Goal: Navigation & Orientation: Find specific page/section

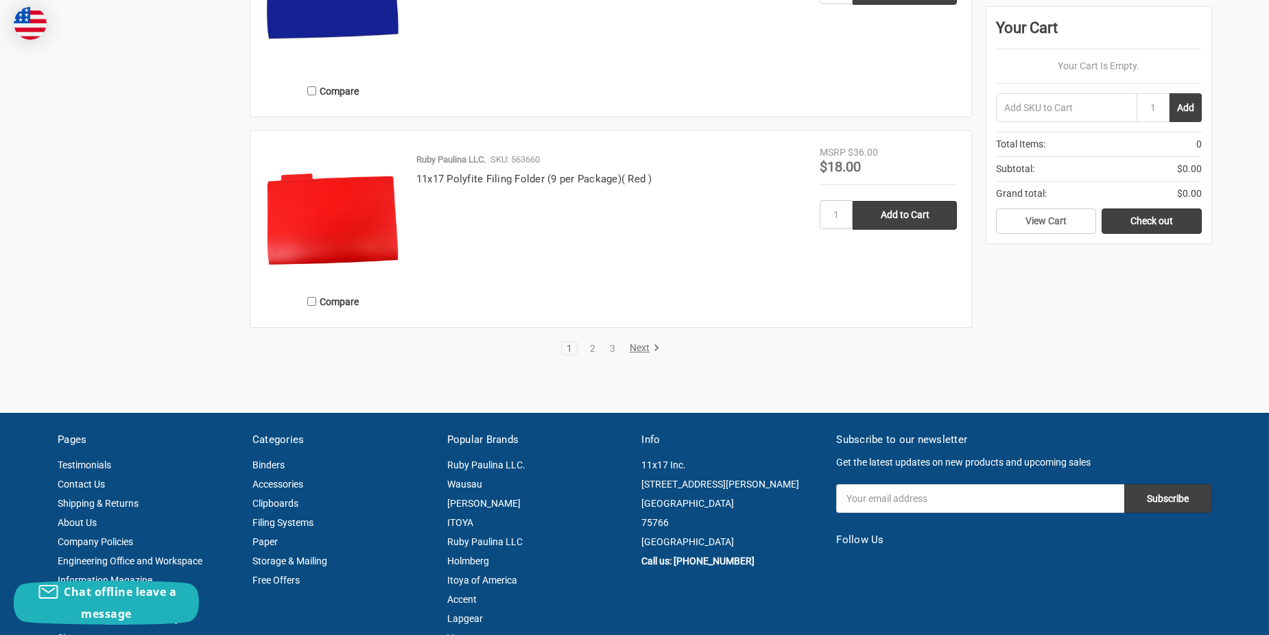
scroll to position [2539, 0]
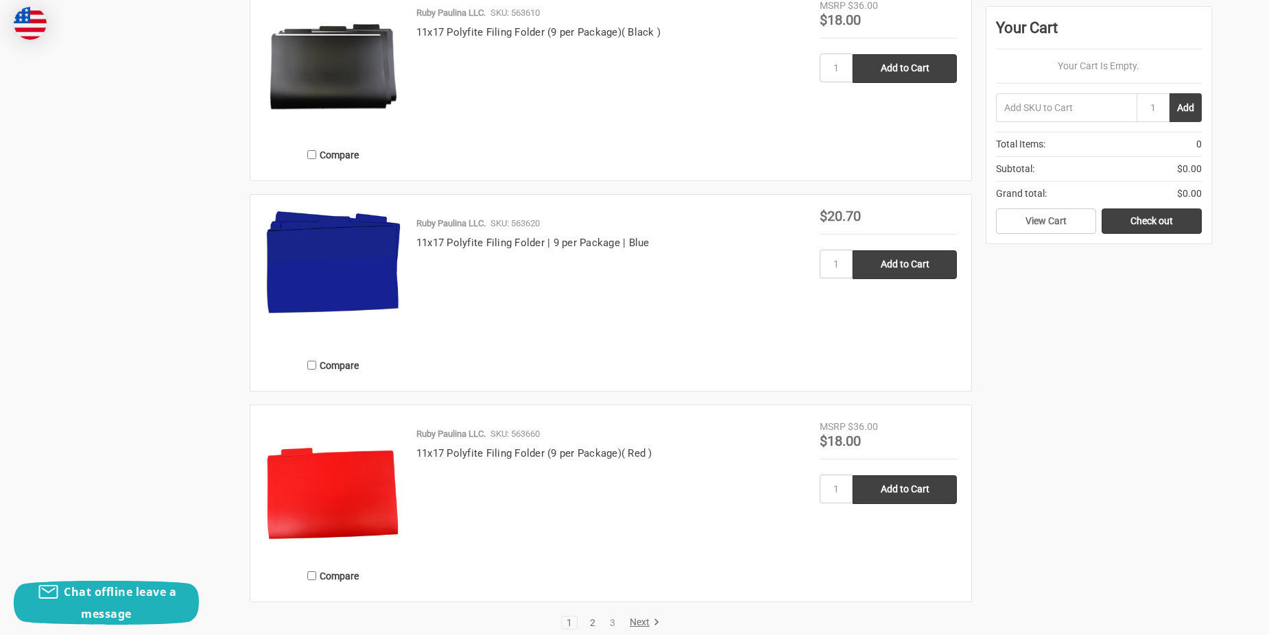
click at [593, 621] on link "2" at bounding box center [592, 623] width 15 height 10
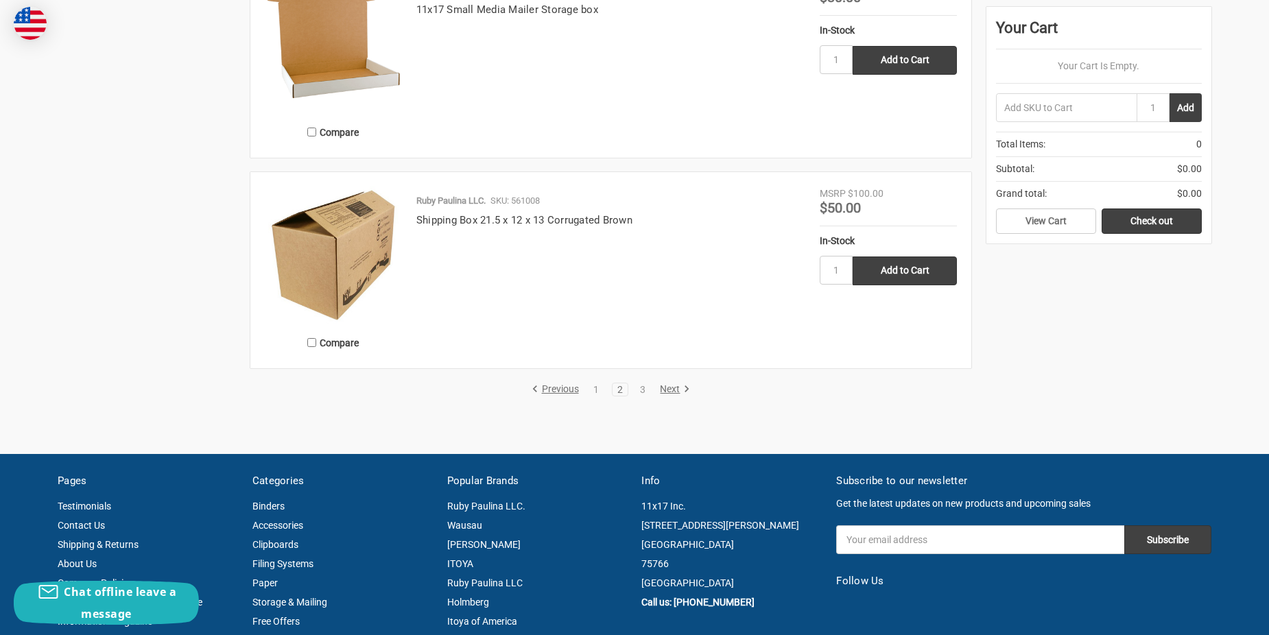
scroll to position [2744, 0]
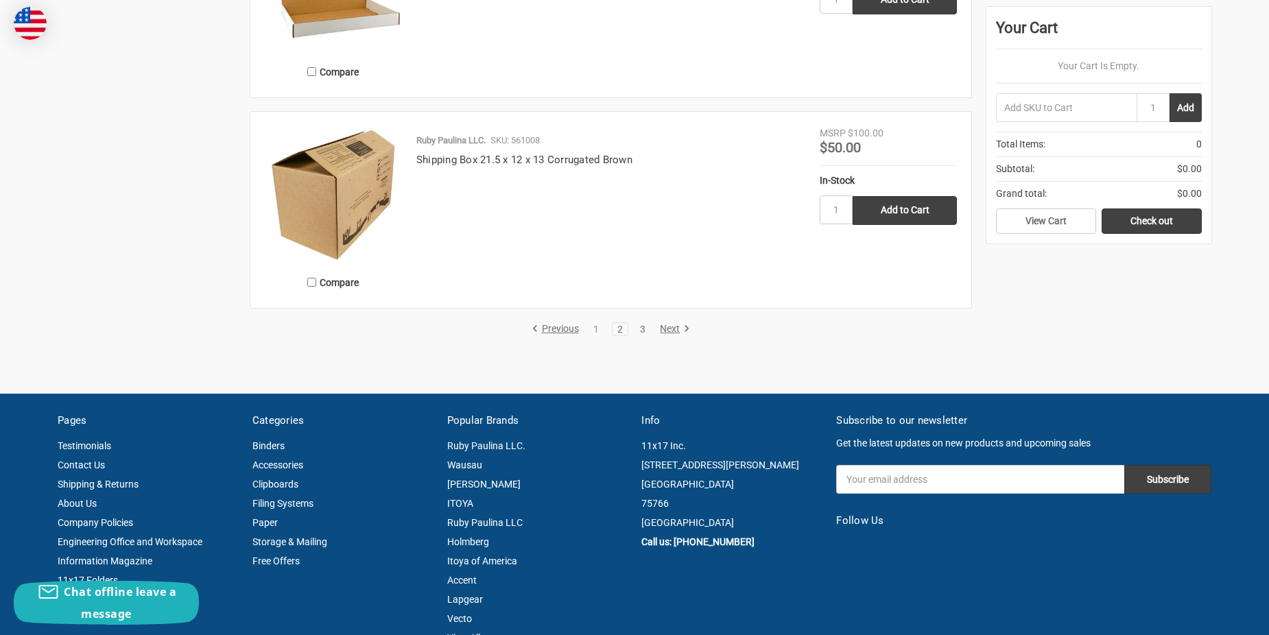
click at [645, 331] on link "3" at bounding box center [642, 330] width 15 height 10
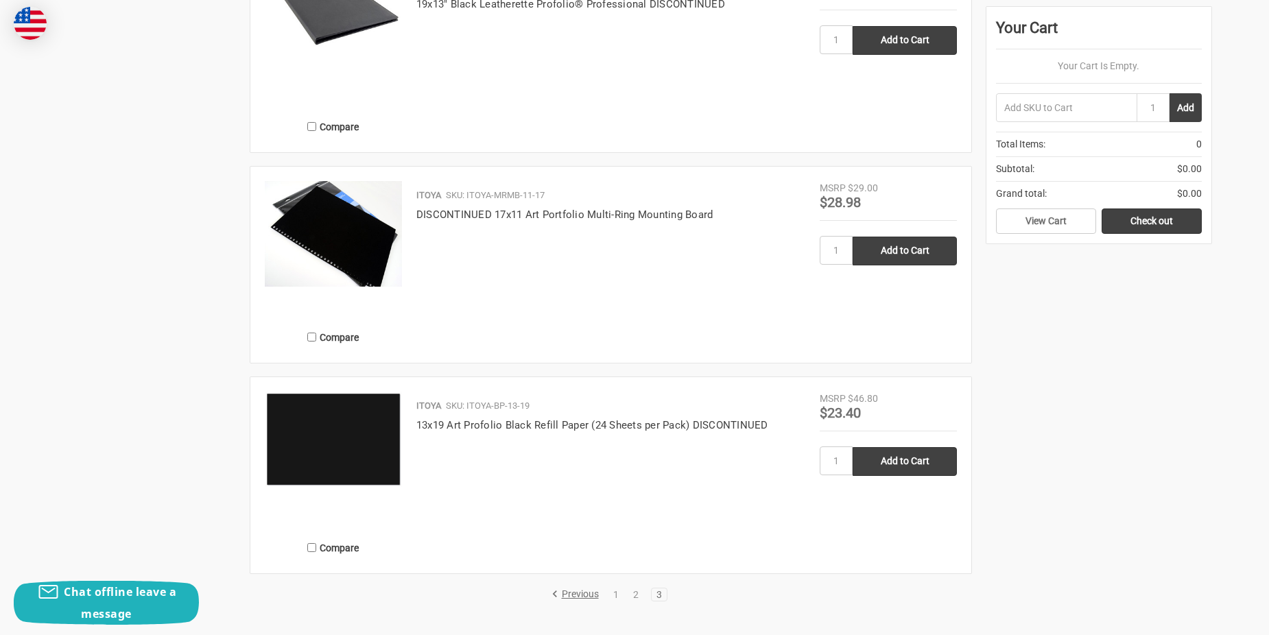
scroll to position [1647, 0]
